Goal: Task Accomplishment & Management: Manage account settings

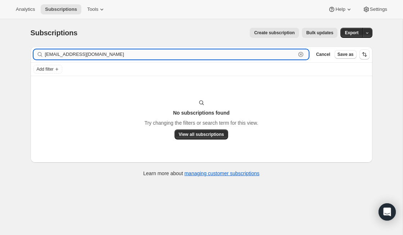
click at [116, 55] on input "[EMAIL_ADDRESS][DOMAIN_NAME]" at bounding box center [170, 54] width 251 height 10
paste input "[EMAIL_ADDRESS]"
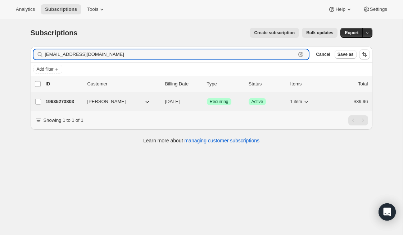
type input "[EMAIL_ADDRESS][DOMAIN_NAME]"
click at [66, 103] on p "19635273803" at bounding box center [64, 101] width 36 height 7
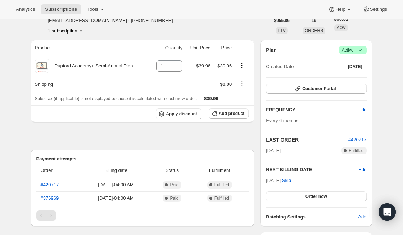
scroll to position [44, 0]
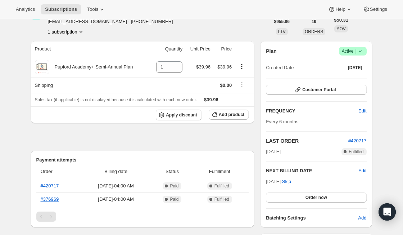
click at [362, 51] on icon at bounding box center [360, 51] width 7 height 7
click at [362, 80] on span "Cancel subscription" at bounding box center [350, 77] width 41 height 7
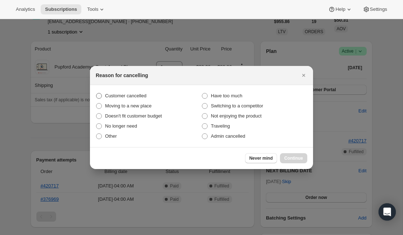
click at [139, 98] on span "Customer cancelled" at bounding box center [125, 95] width 41 height 7
click at [96, 93] on input "Customer cancelled" at bounding box center [96, 93] width 0 height 0
radio input "true"
click at [301, 158] on span "Continue" at bounding box center [293, 158] width 19 height 6
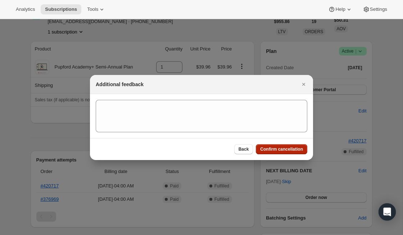
click at [294, 150] on span "Confirm cancellation" at bounding box center [281, 149] width 43 height 6
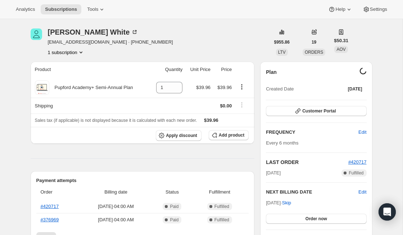
scroll to position [0, 0]
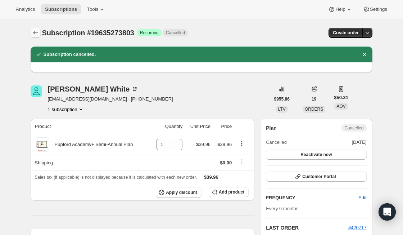
click at [35, 33] on icon "Subscriptions" at bounding box center [35, 32] width 7 height 7
